Goal: Find specific fact: Find specific fact

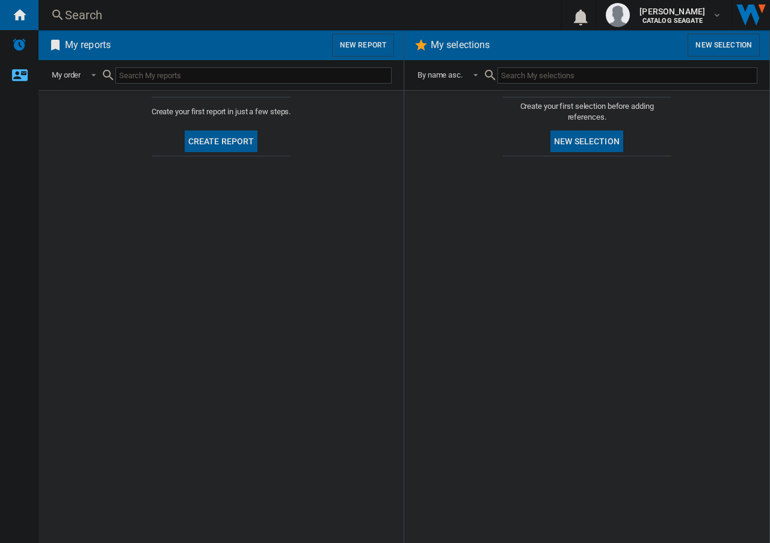
click at [126, 42] on span "My reports" at bounding box center [195, 45] width 264 height 23
click at [78, 15] on div "Search" at bounding box center [297, 15] width 464 height 17
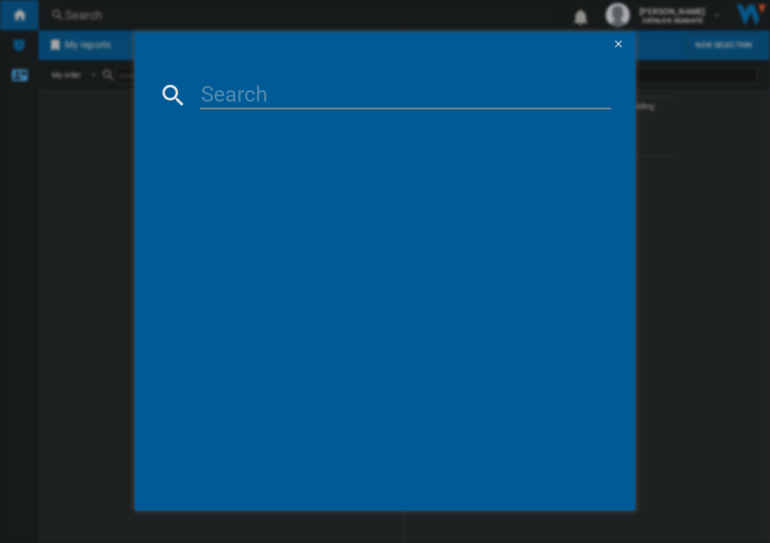
click at [259, 96] on input at bounding box center [406, 95] width 412 height 29
paste input "B085K68LKW"
click at [297, 100] on input "B085K68LKW" at bounding box center [406, 95] width 412 height 29
type input "B085K68LKW"
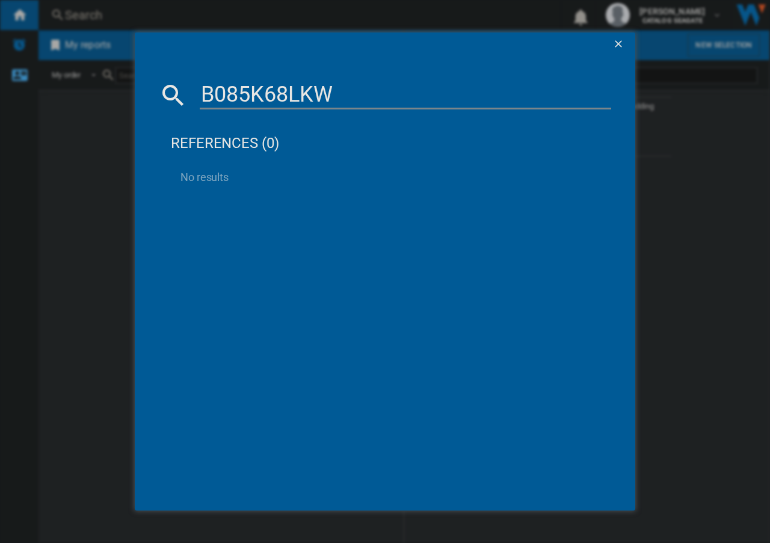
click at [250, 94] on input "B085K68LKW" at bounding box center [406, 95] width 412 height 29
click at [621, 46] on ng-md-icon "getI18NText('BUTTONS.CLOSE_DIALOG')" at bounding box center [619, 45] width 14 height 14
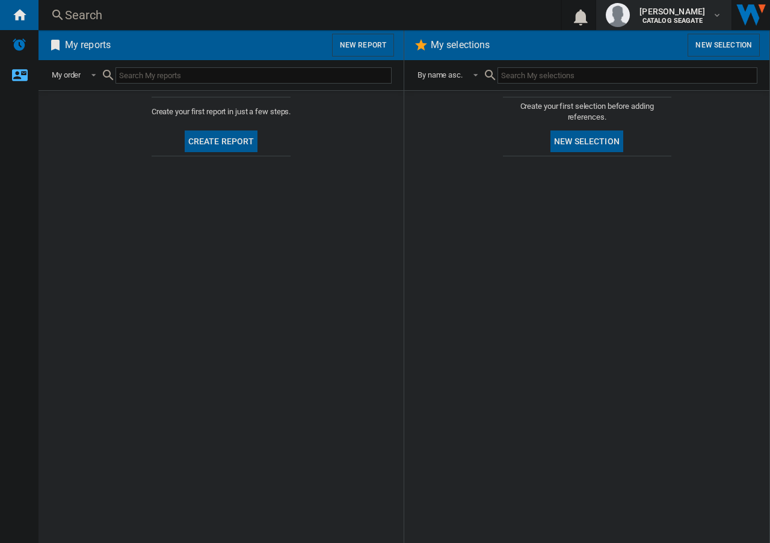
click at [716, 18] on md-icon "button" at bounding box center [717, 15] width 10 height 10
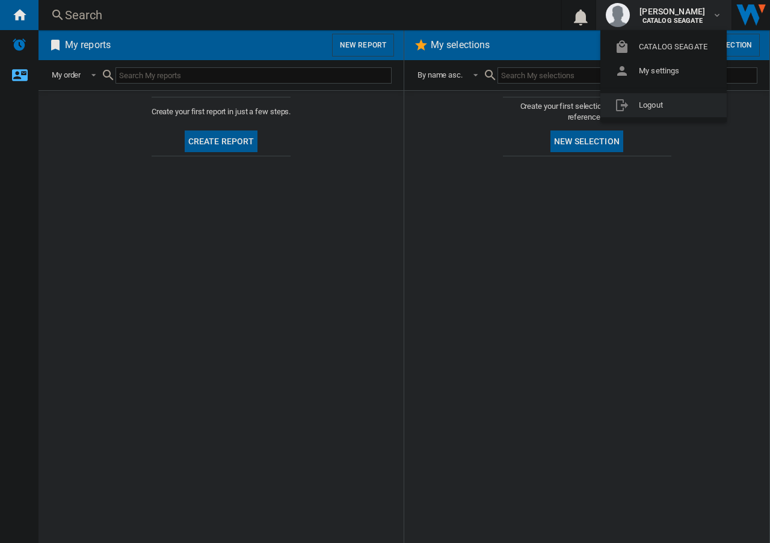
click at [664, 104] on button "Logout" at bounding box center [663, 105] width 126 height 24
